Goal: Task Accomplishment & Management: Manage account settings

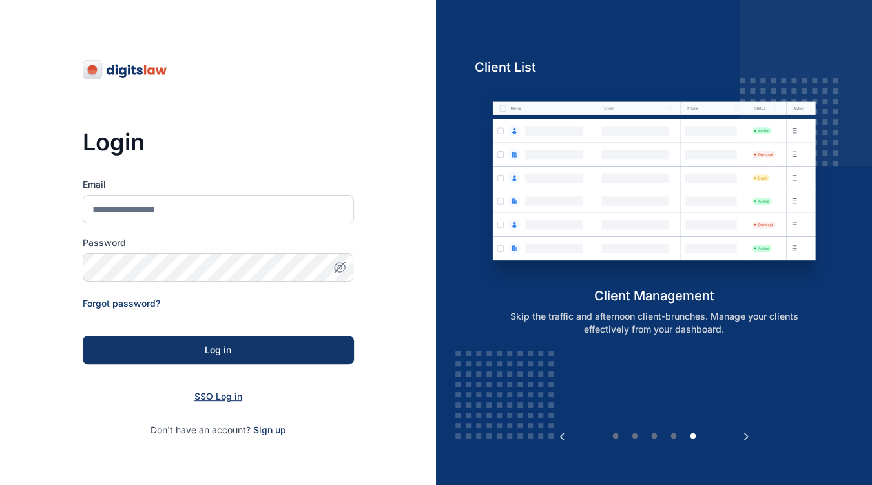
click at [213, 390] on div "SSO Log in" at bounding box center [218, 396] width 271 height 13
click at [211, 397] on span "SSO Log in" at bounding box center [218, 396] width 48 height 11
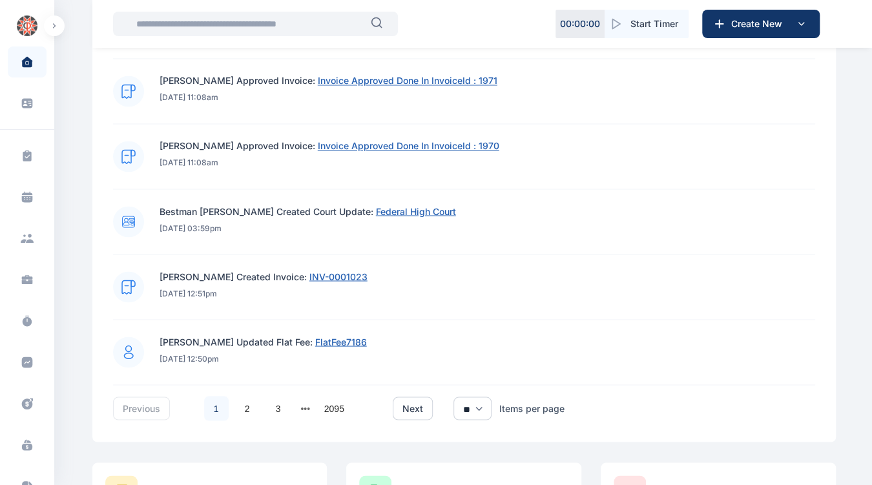
scroll to position [1087, 0]
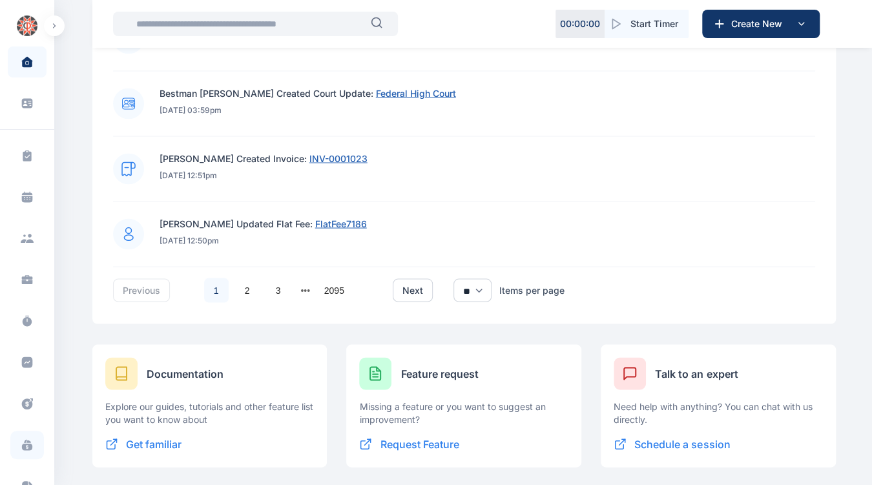
click at [23, 444] on icon at bounding box center [27, 447] width 10 height 7
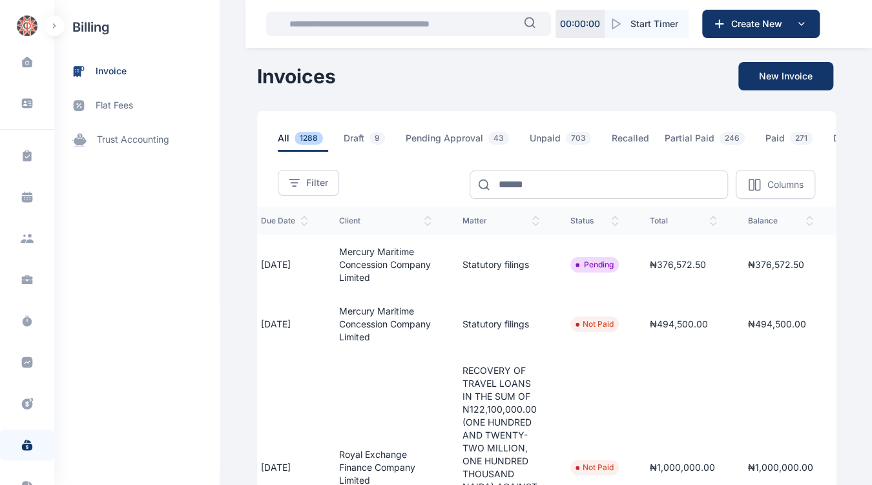
scroll to position [0, 201]
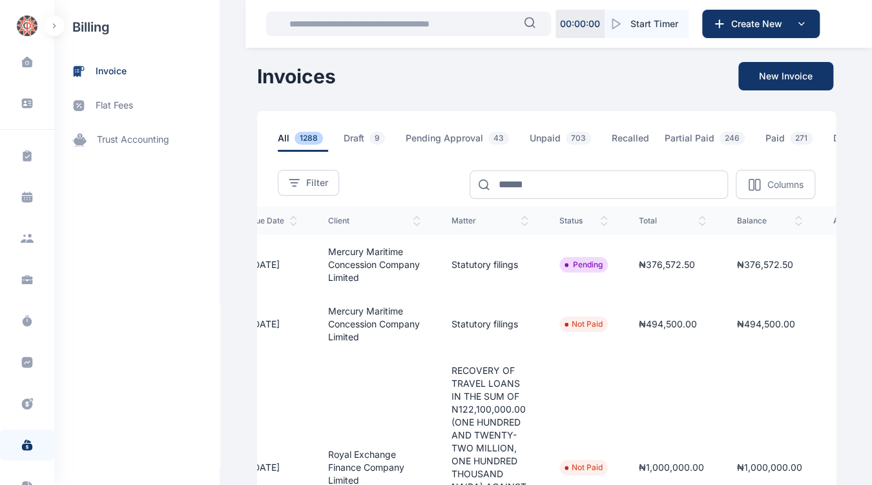
click at [836, 263] on line "button" at bounding box center [840, 263] width 9 height 0
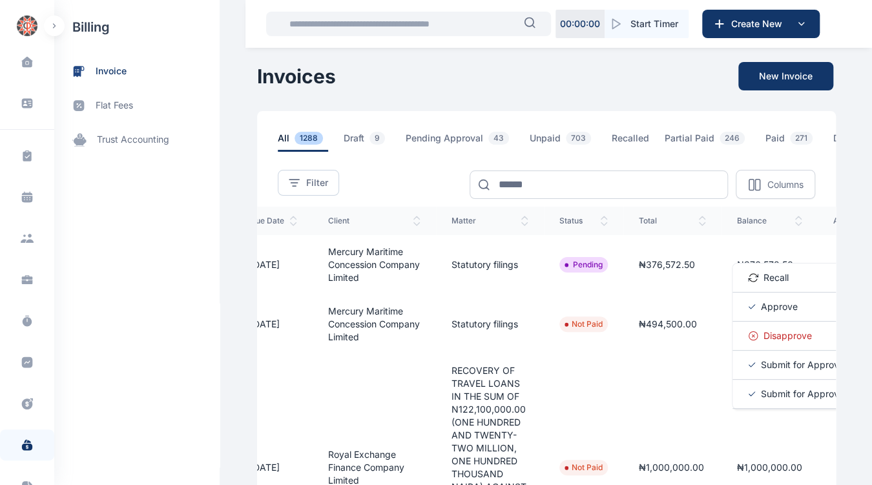
click at [761, 313] on span "Approve" at bounding box center [779, 306] width 37 height 13
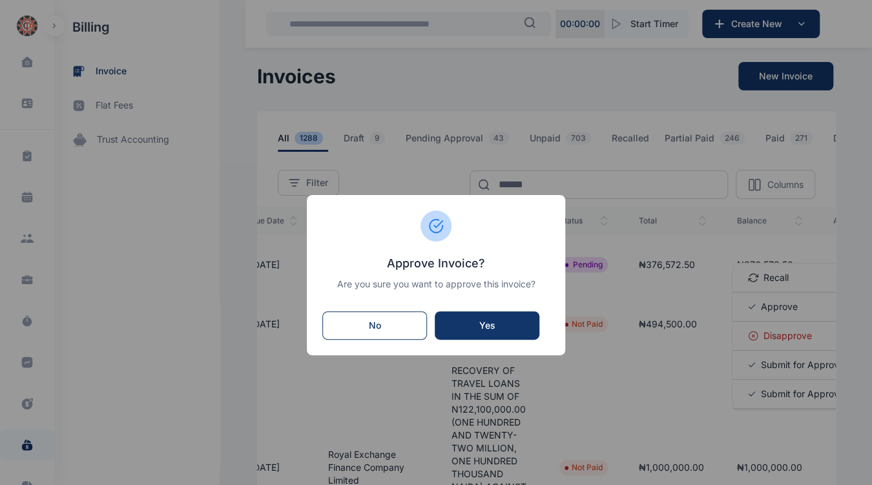
click at [505, 326] on div "Yes" at bounding box center [487, 325] width 79 height 13
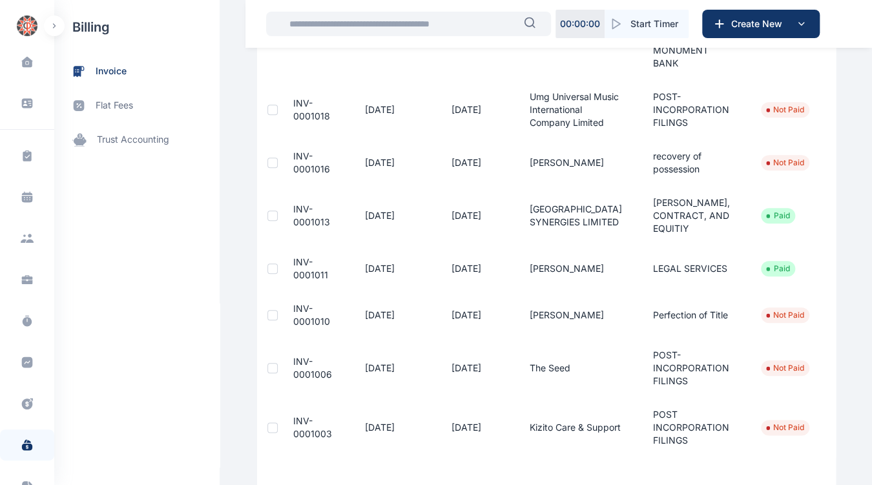
scroll to position [502, 0]
click at [205, 362] on div "billing invoice flat fees trust accounting" at bounding box center [136, 242] width 165 height 485
click at [189, 369] on div "billing invoice flat fees trust accounting" at bounding box center [136, 242] width 165 height 485
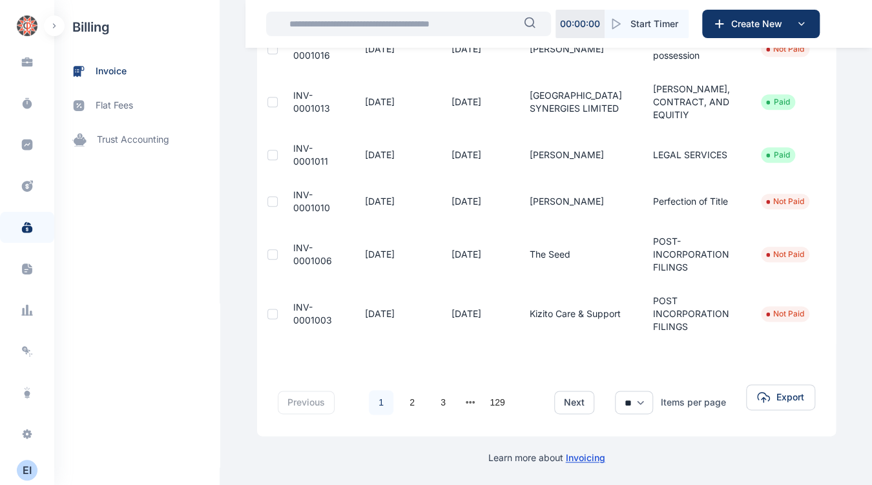
scroll to position [638, 0]
click at [21, 467] on div "E I" at bounding box center [27, 469] width 21 height 15
click at [109, 466] on span "Log out" at bounding box center [106, 470] width 32 height 13
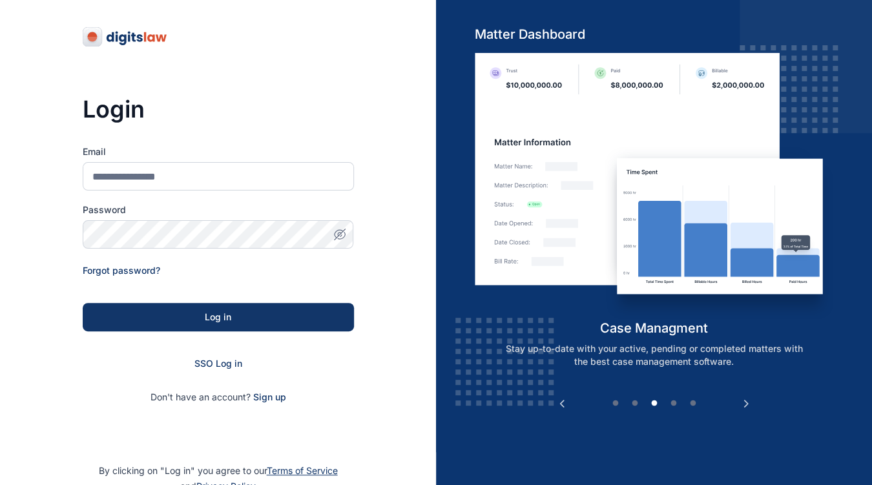
scroll to position [54, 0]
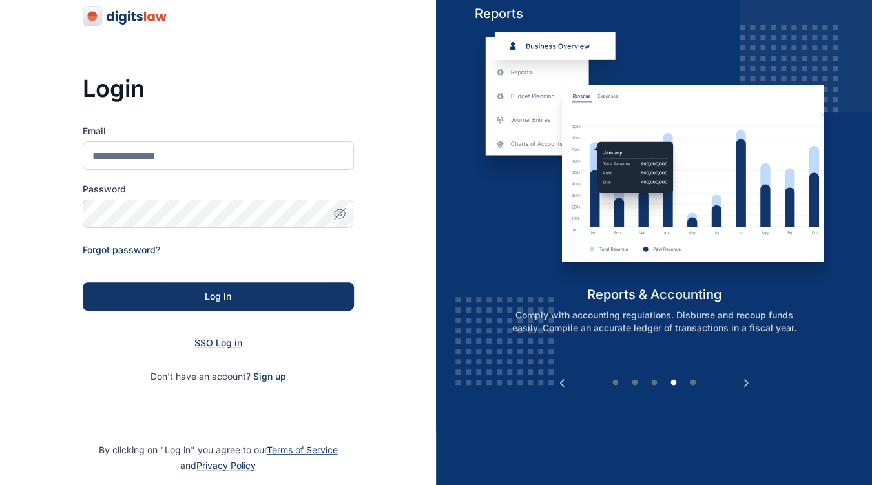
click at [203, 340] on span "SSO Log in" at bounding box center [218, 342] width 48 height 11
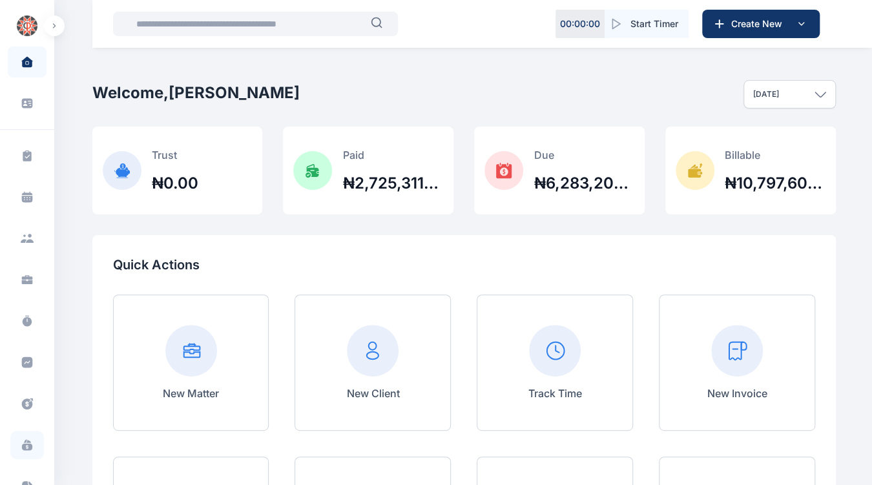
click at [22, 457] on span at bounding box center [27, 445] width 34 height 28
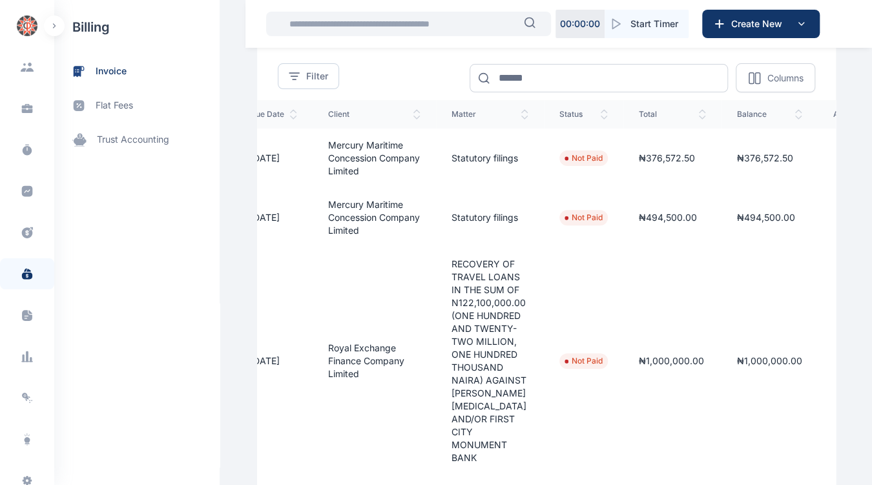
scroll to position [218, 0]
click at [23, 477] on div "E I" at bounding box center [27, 469] width 21 height 15
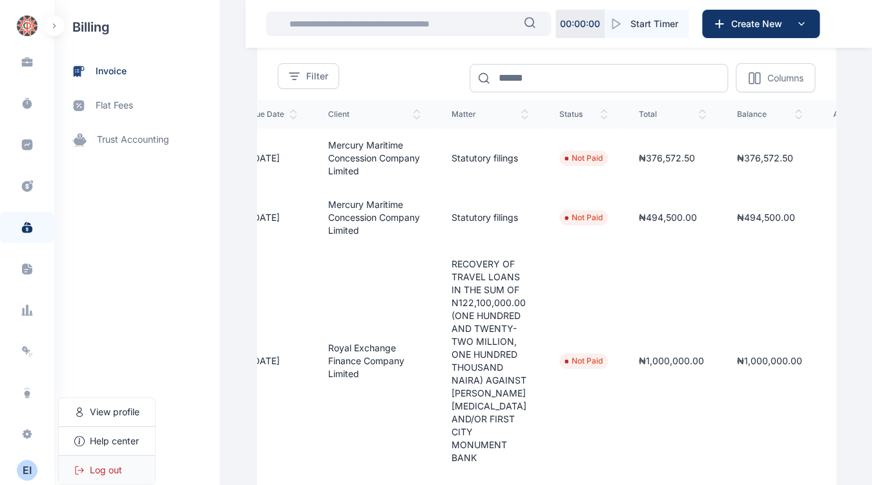
click at [118, 468] on span "Log out" at bounding box center [106, 470] width 32 height 13
